Goal: Information Seeking & Learning: Learn about a topic

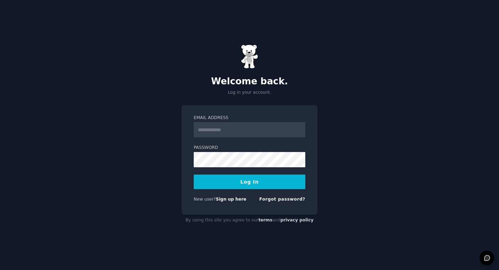
click at [265, 136] on input "Email Address" at bounding box center [250, 129] width 112 height 15
type input "**********"
click at [257, 185] on button "Log In" at bounding box center [250, 181] width 112 height 15
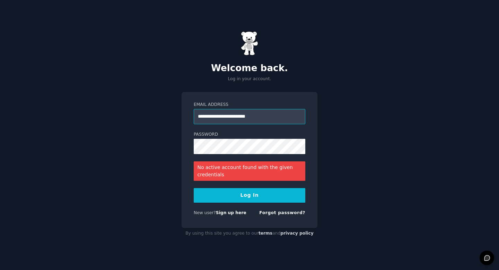
click at [239, 119] on input "**********" at bounding box center [250, 116] width 112 height 15
click at [251, 199] on button "Log In" at bounding box center [250, 195] width 112 height 15
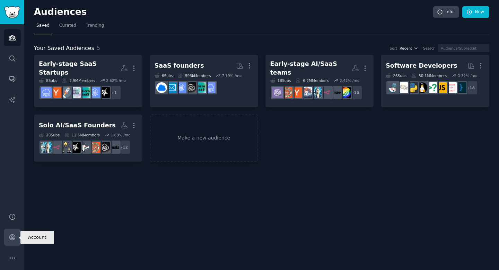
click at [9, 239] on icon "Sidebar" at bounding box center [12, 236] width 7 height 7
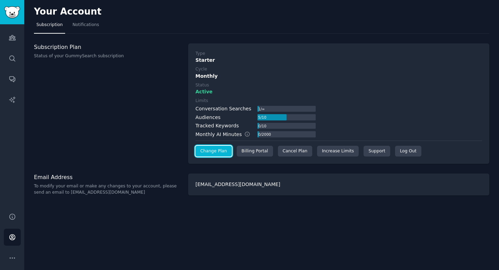
click at [209, 153] on link "Change Plan" at bounding box center [213, 151] width 36 height 11
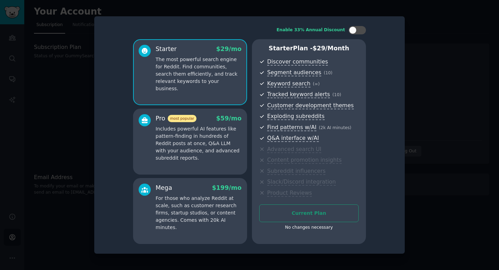
drag, startPoint x: 224, startPoint y: 147, endPoint x: 193, endPoint y: 229, distance: 88.0
click at [193, 229] on div "Starter $ 29 /mo The most powerful search engine for Reddit. Find communities, …" at bounding box center [190, 141] width 114 height 204
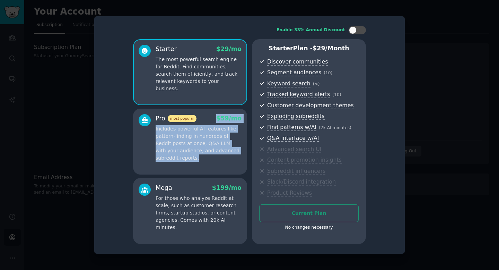
drag, startPoint x: 202, startPoint y: 173, endPoint x: 232, endPoint y: 108, distance: 72.2
click at [232, 108] on div "Starter $ 29 /mo The most powerful search engine for Reddit. Find communities, …" at bounding box center [190, 141] width 114 height 204
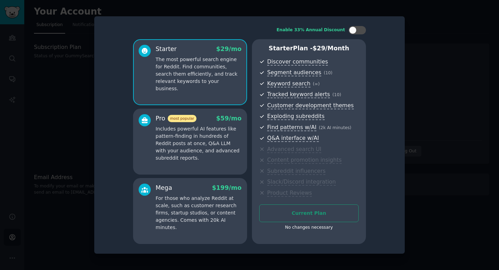
click at [410, 89] on div at bounding box center [249, 135] width 499 height 270
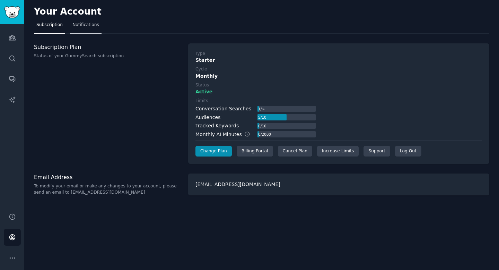
click at [86, 23] on span "Notifications" at bounding box center [85, 25] width 27 height 6
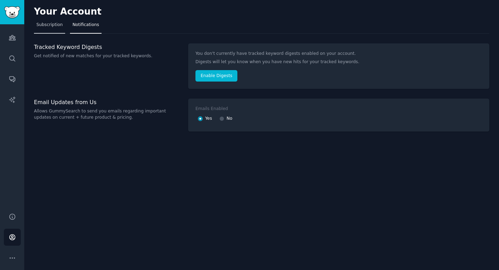
click at [58, 25] on span "Subscription" at bounding box center [49, 25] width 26 height 6
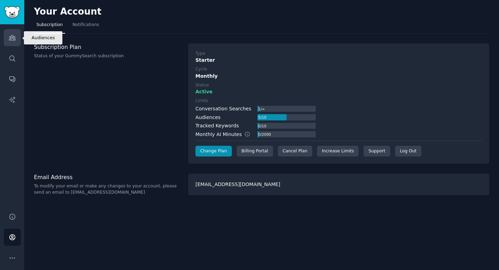
click at [16, 42] on link "Audiences" at bounding box center [12, 37] width 17 height 17
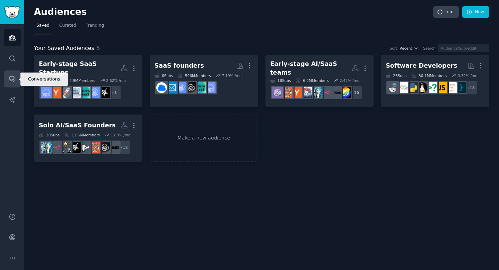
click at [15, 81] on icon "Sidebar" at bounding box center [12, 78] width 7 height 7
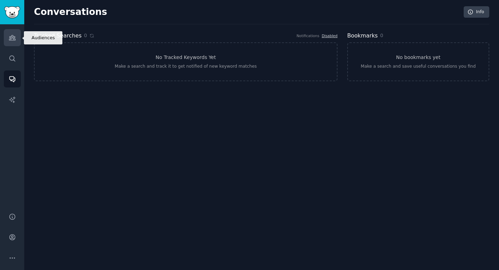
click at [12, 42] on link "Audiences" at bounding box center [12, 37] width 17 height 17
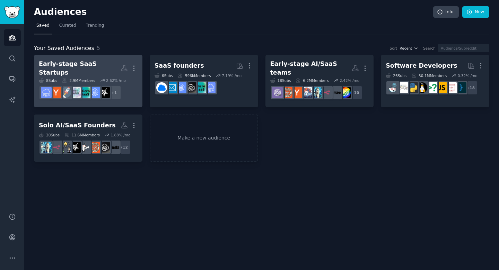
click at [91, 61] on div "Early-stage SaaS Startups" at bounding box center [80, 68] width 82 height 17
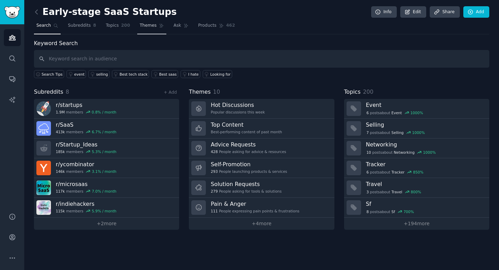
click at [143, 27] on span "Themes" at bounding box center [148, 26] width 17 height 6
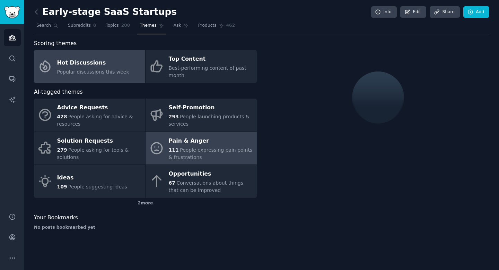
click at [184, 138] on div "Pain & Anger" at bounding box center [211, 140] width 85 height 11
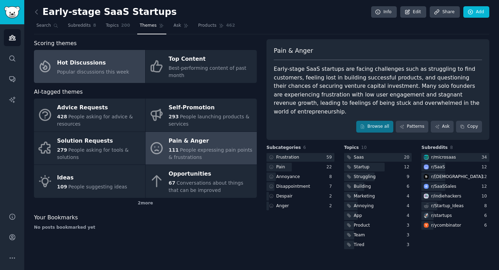
click at [78, 70] on span "Popular discussions this week" at bounding box center [93, 72] width 72 height 6
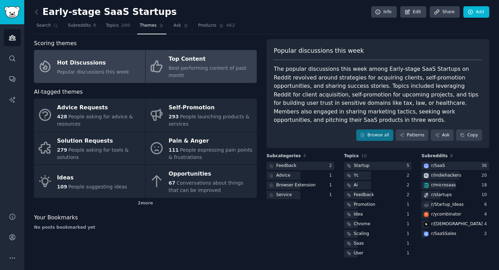
click at [174, 62] on div "Top Content" at bounding box center [211, 59] width 85 height 11
